Goal: Information Seeking & Learning: Check status

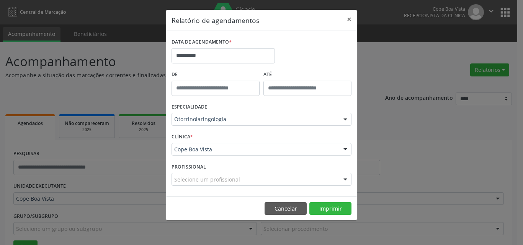
click at [292, 218] on footer "Cancelar Imprimir" at bounding box center [261, 209] width 191 height 24
click at [290, 207] on button "Cancelar" at bounding box center [285, 208] width 42 height 13
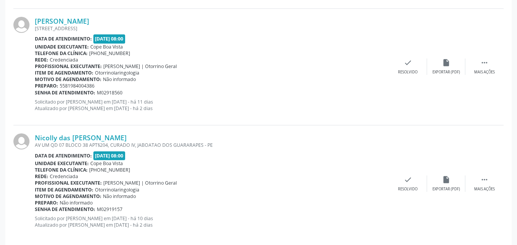
scroll to position [1239, 0]
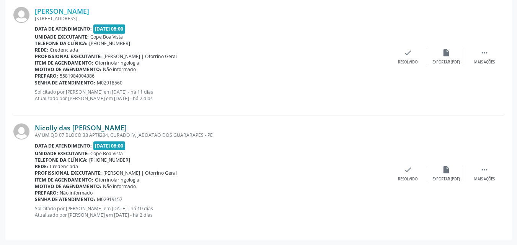
click at [72, 131] on link "Nicolly das [PERSON_NAME]" at bounding box center [81, 128] width 92 height 8
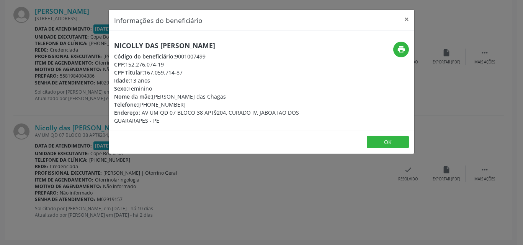
click at [167, 44] on h5 "Nicolly das [PERSON_NAME]" at bounding box center [210, 46] width 193 height 8
copy div "Nicolly das [PERSON_NAME]"
copy div "[PHONE_NUMBER]"
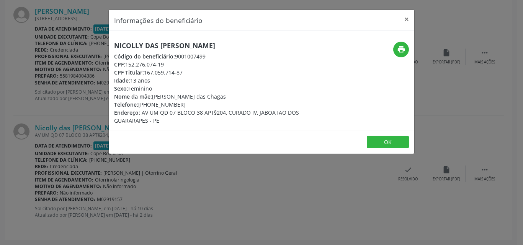
click at [118, 167] on div "Informações do beneficiário × Nicolly das [PERSON_NAME] Código do beneficiário:…" at bounding box center [261, 122] width 523 height 245
click at [78, 113] on div "Informações do beneficiário × Nicolly das [PERSON_NAME] Código do beneficiário:…" at bounding box center [261, 122] width 523 height 245
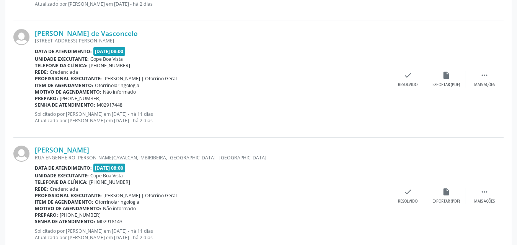
scroll to position [741, 0]
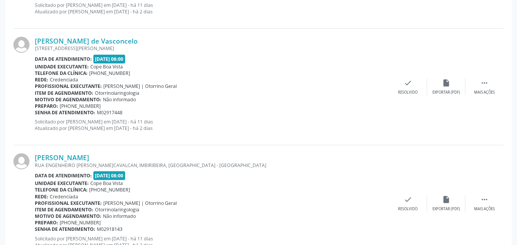
click at [73, 153] on div "[PERSON_NAME] [GEOGRAPHIC_DATA][PERSON_NAME], IMBIRIBEIRA, [GEOGRAPHIC_DATA] - …" at bounding box center [258, 203] width 490 height 117
click at [78, 153] on div "[PERSON_NAME] [GEOGRAPHIC_DATA][PERSON_NAME], IMBIRIBEIRA, [GEOGRAPHIC_DATA] - …" at bounding box center [258, 203] width 490 height 117
click at [78, 159] on link "[PERSON_NAME]" at bounding box center [62, 157] width 54 height 8
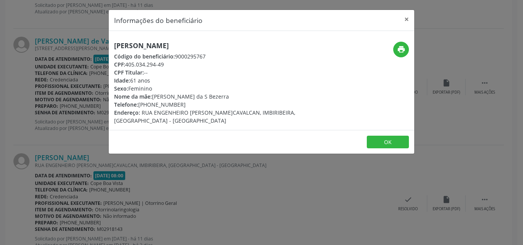
click at [165, 42] on h5 "[PERSON_NAME]" at bounding box center [210, 46] width 193 height 8
click at [152, 98] on span "Nome da mãe:" at bounding box center [133, 96] width 38 height 7
copy div "[PERSON_NAME] da S Bezerra"
drag, startPoint x: 153, startPoint y: 95, endPoint x: 222, endPoint y: 92, distance: 68.5
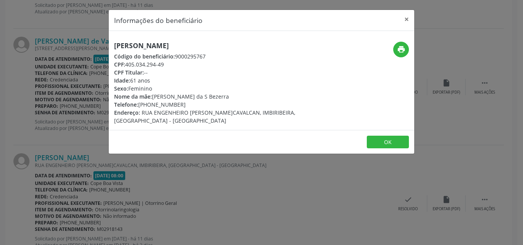
click at [223, 94] on div "Nome da mãe: [PERSON_NAME] da S Bezerra" at bounding box center [210, 97] width 193 height 8
drag, startPoint x: 140, startPoint y: 101, endPoint x: 189, endPoint y: 103, distance: 49.0
click at [189, 103] on div "Telefone: [PHONE_NUMBER]" at bounding box center [210, 105] width 193 height 8
copy div "[PHONE_NUMBER]"
click at [397, 140] on button "OK" at bounding box center [388, 142] width 42 height 13
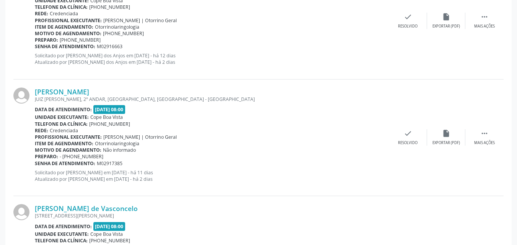
scroll to position [574, 0]
click at [86, 91] on link "[PERSON_NAME]" at bounding box center [62, 91] width 54 height 8
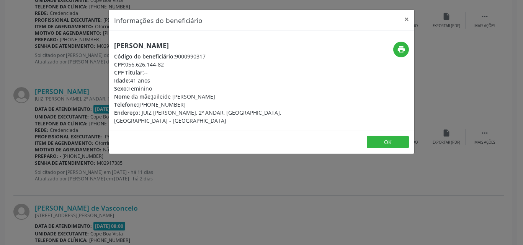
click at [160, 45] on h5 "[PERSON_NAME]" at bounding box center [210, 46] width 193 height 8
click at [160, 44] on h5 "[PERSON_NAME]" at bounding box center [210, 46] width 193 height 8
copy div "[PERSON_NAME]"
click at [77, 122] on div "Informações do beneficiário × [PERSON_NAME] Código do beneficiário: 9000990317 …" at bounding box center [261, 122] width 523 height 245
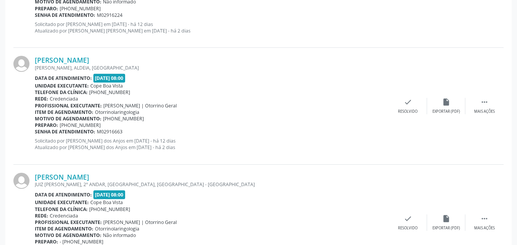
scroll to position [459, 0]
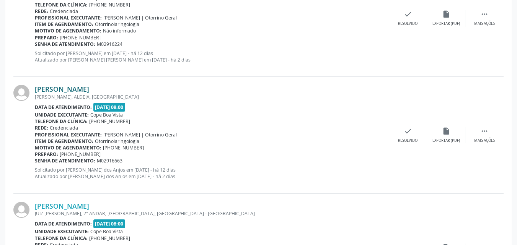
click at [75, 88] on link "[PERSON_NAME]" at bounding box center [62, 89] width 54 height 8
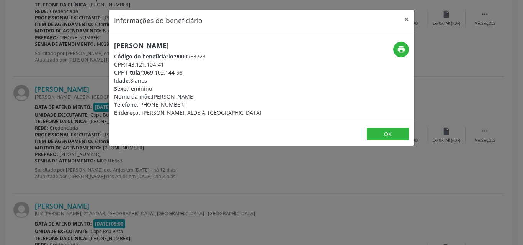
click at [153, 44] on h5 "[PERSON_NAME]" at bounding box center [187, 46] width 147 height 8
copy div "[PERSON_NAME]"
drag, startPoint x: 145, startPoint y: 106, endPoint x: 190, endPoint y: 103, distance: 44.8
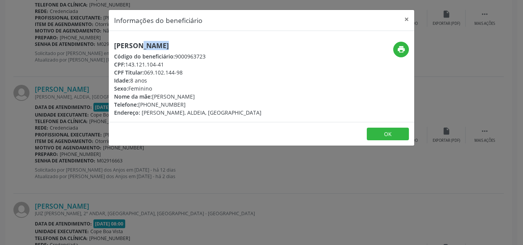
click at [190, 104] on div "Telefone: [PHONE_NUMBER]" at bounding box center [187, 105] width 147 height 8
copy div "81) 99294-0116"
click at [390, 131] on button "OK" at bounding box center [388, 134] width 42 height 13
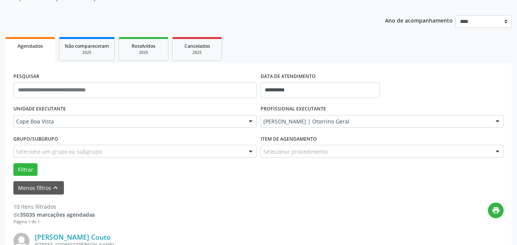
scroll to position [0, 0]
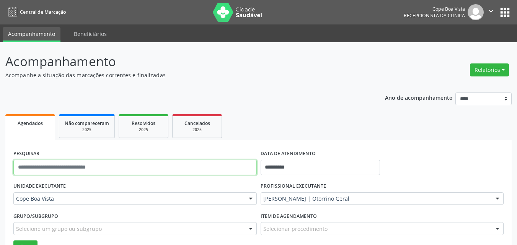
click at [77, 166] on input "text" at bounding box center [134, 167] width 243 height 15
type input "**********"
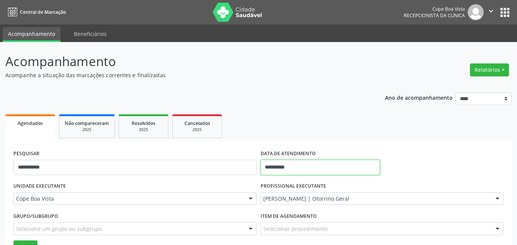
click at [314, 173] on input "**********" at bounding box center [321, 167] width 120 height 15
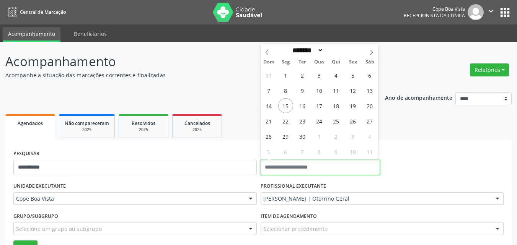
click at [13, 241] on button "Filtrar" at bounding box center [25, 247] width 24 height 13
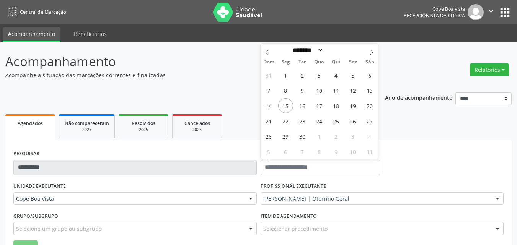
click at [415, 158] on div "**********" at bounding box center [258, 164] width 494 height 33
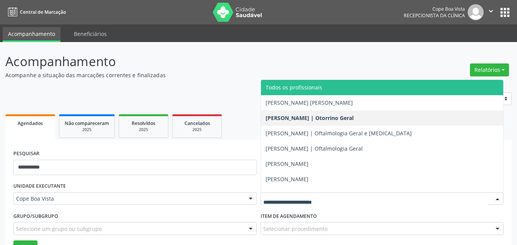
click at [285, 83] on span "Todos os profissionais" at bounding box center [382, 87] width 243 height 15
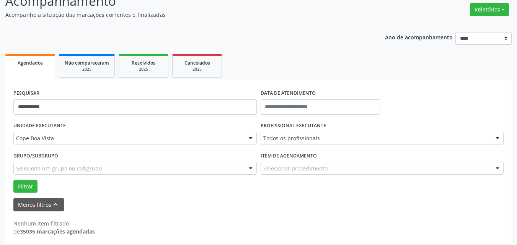
scroll to position [64, 0]
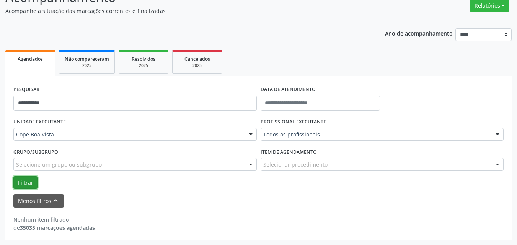
click at [21, 181] on button "Filtrar" at bounding box center [25, 182] width 24 height 13
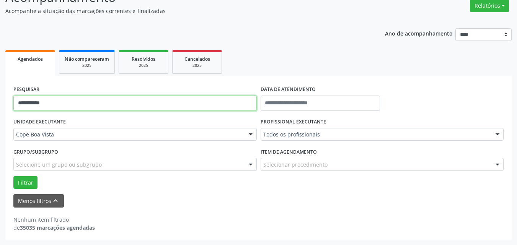
click at [77, 100] on input "**********" at bounding box center [134, 103] width 243 height 15
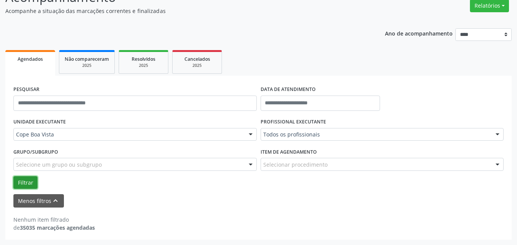
click at [25, 184] on button "Filtrar" at bounding box center [25, 182] width 24 height 13
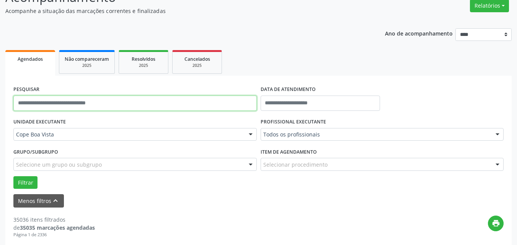
click at [65, 101] on input "text" at bounding box center [134, 103] width 243 height 15
type input "**********"
click at [13, 176] on button "Filtrar" at bounding box center [25, 182] width 24 height 13
click at [105, 105] on input "**********" at bounding box center [134, 103] width 243 height 15
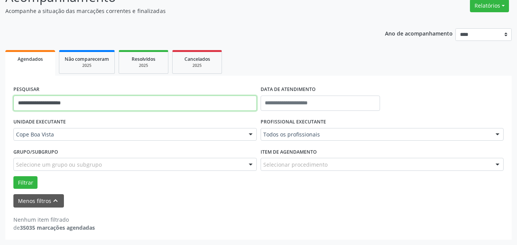
click at [105, 105] on input "**********" at bounding box center [134, 103] width 243 height 15
click at [111, 106] on input "text" at bounding box center [134, 103] width 243 height 15
type input "**********"
click at [13, 176] on button "Filtrar" at bounding box center [25, 182] width 24 height 13
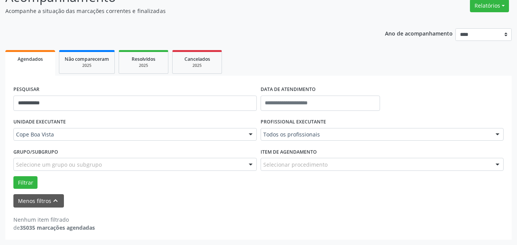
drag, startPoint x: 52, startPoint y: 221, endPoint x: 73, endPoint y: 219, distance: 21.5
click at [73, 219] on div "Nenhum item filtrado" at bounding box center [54, 220] width 82 height 8
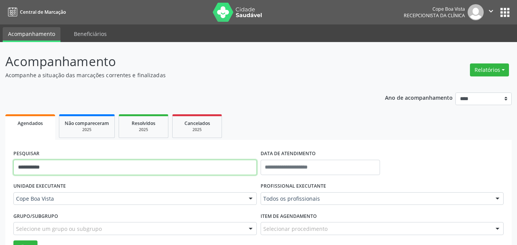
click at [72, 165] on input "**********" at bounding box center [134, 167] width 243 height 15
click at [72, 164] on input "**********" at bounding box center [134, 167] width 243 height 15
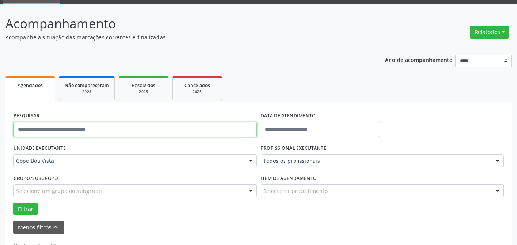
scroll to position [38, 0]
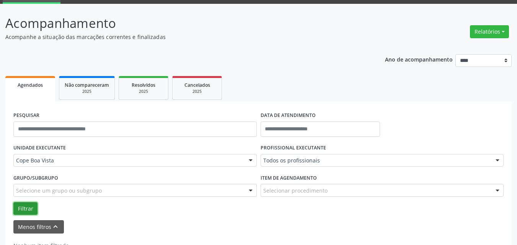
click at [31, 214] on button "Filtrar" at bounding box center [25, 208] width 24 height 13
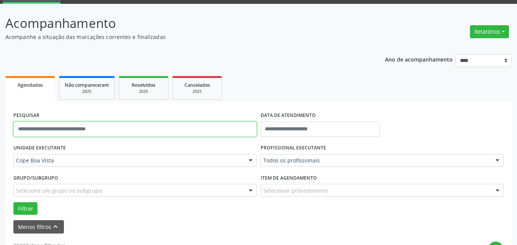
click at [90, 128] on input "text" at bounding box center [134, 129] width 243 height 15
